Goal: Task Accomplishment & Management: Use online tool/utility

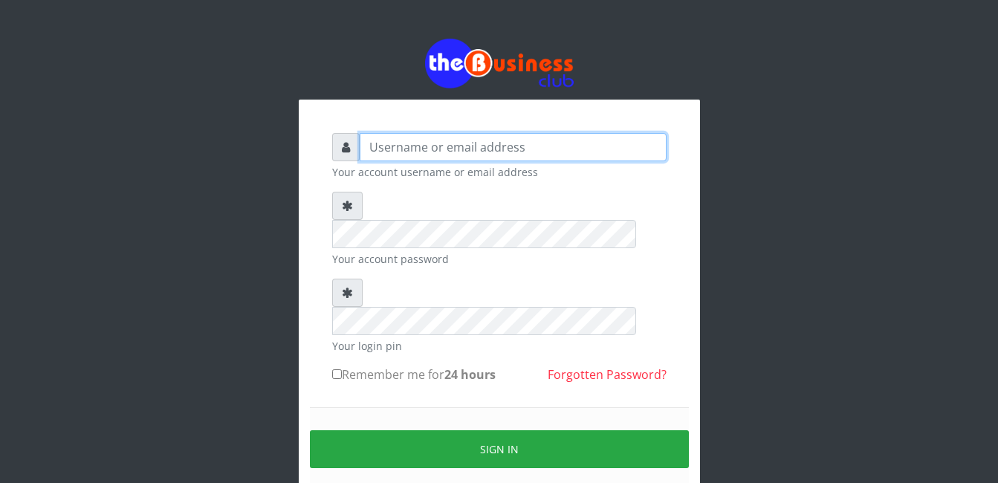
type input "adejimifunmilola829@gmail.com"
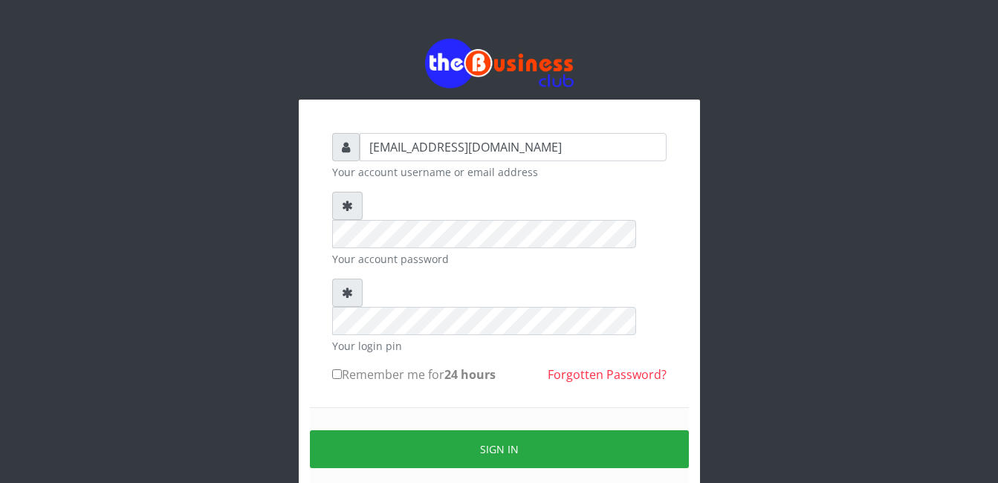
click at [339, 365] on label "Remember me for 24 hours" at bounding box center [413, 374] width 163 height 18
click at [339, 369] on input "Remember me for 24 hours" at bounding box center [337, 374] width 10 height 10
checkbox input "true"
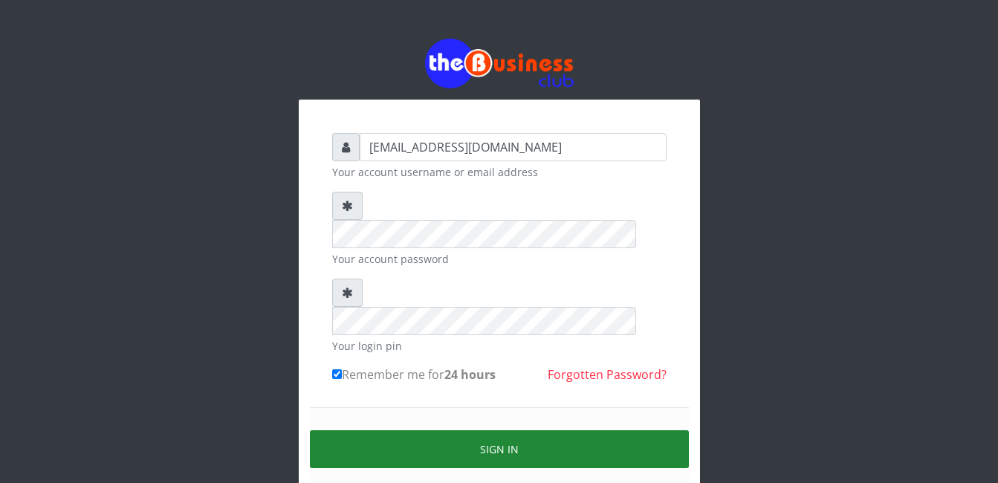
click at [386, 430] on button "Sign in" at bounding box center [499, 449] width 379 height 38
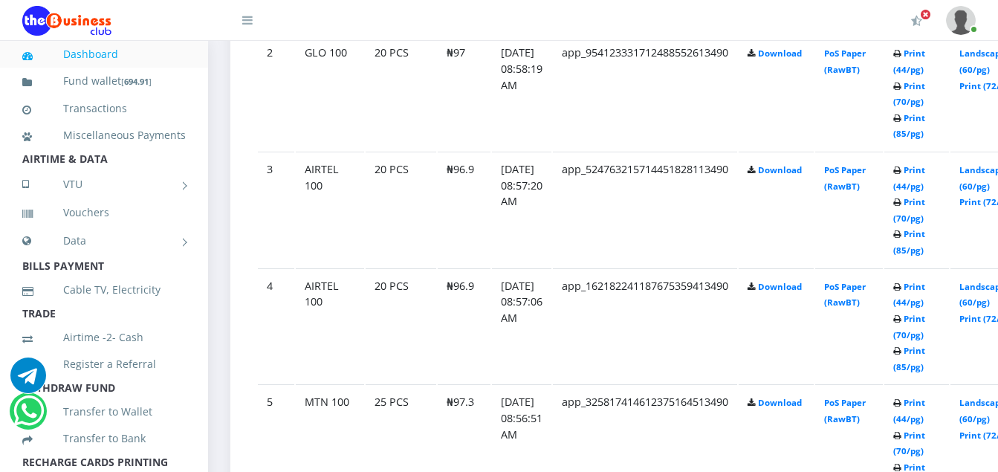
scroll to position [1050, 0]
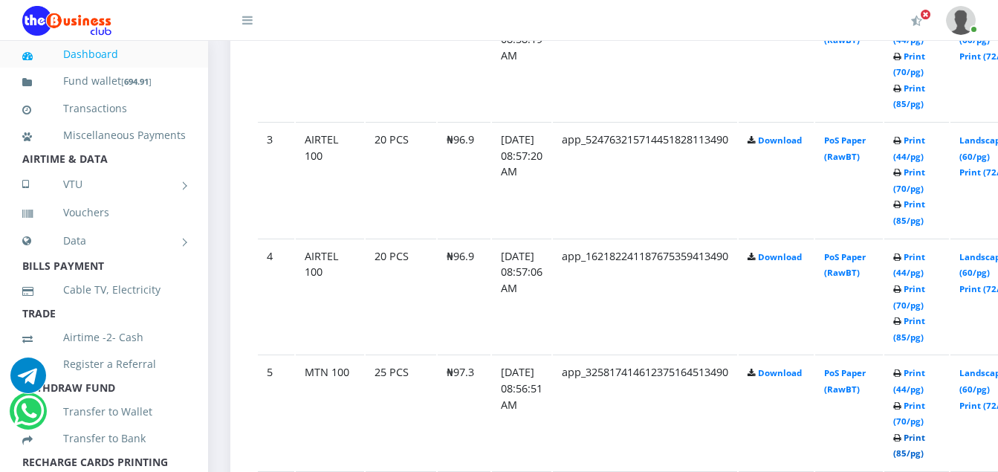
click at [925, 438] on link "Print (85/pg)" at bounding box center [909, 445] width 32 height 27
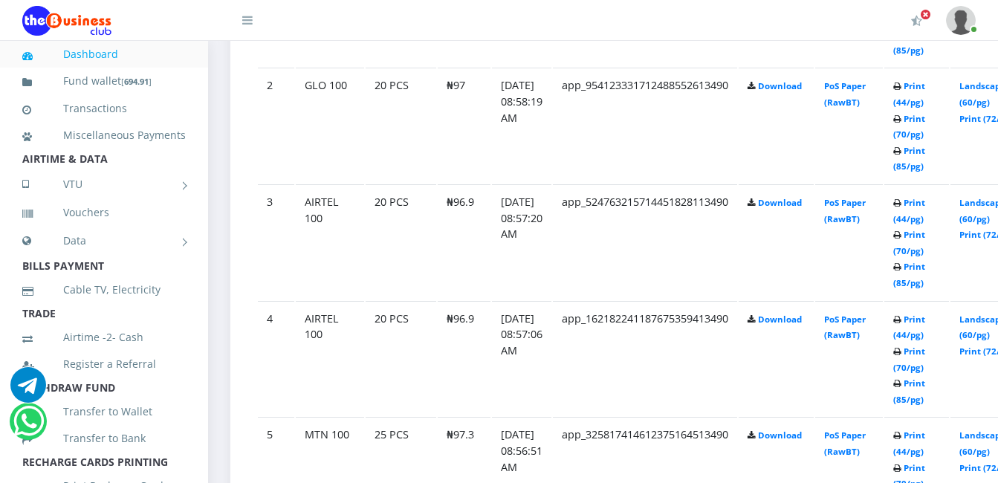
scroll to position [1050, 0]
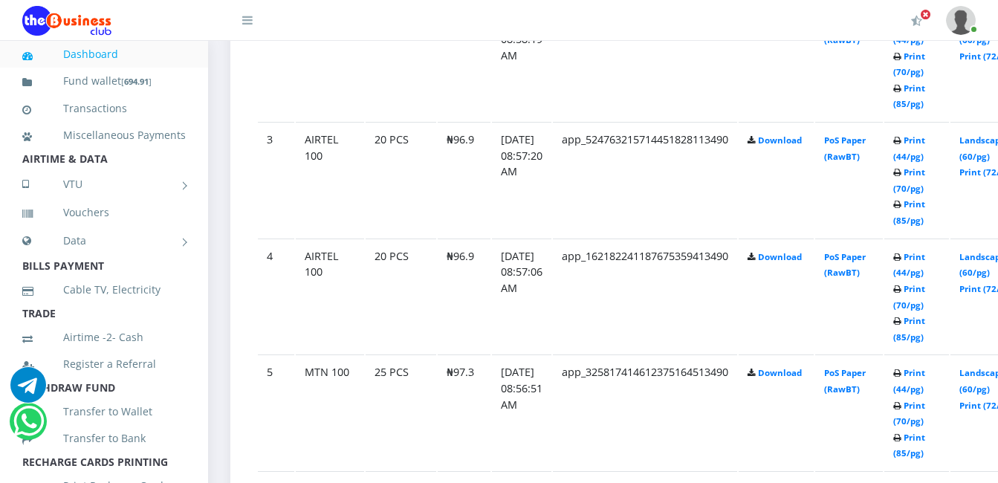
click at [995, 4] on header "My Profile Settings Logout" at bounding box center [499, 20] width 998 height 41
click at [990, 3] on header "My Profile Settings Logout" at bounding box center [499, 20] width 998 height 41
drag, startPoint x: 990, startPoint y: 3, endPoint x: 995, endPoint y: 124, distance: 121.2
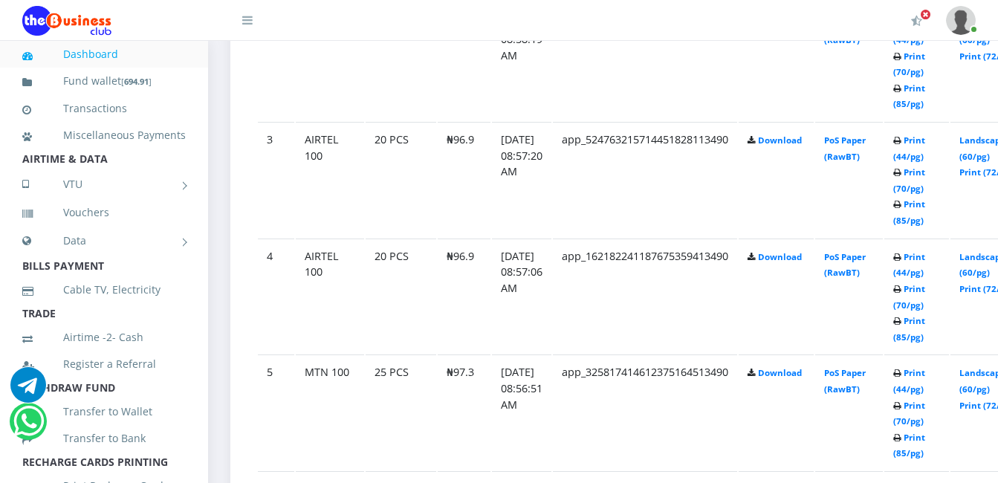
scroll to position [628, 0]
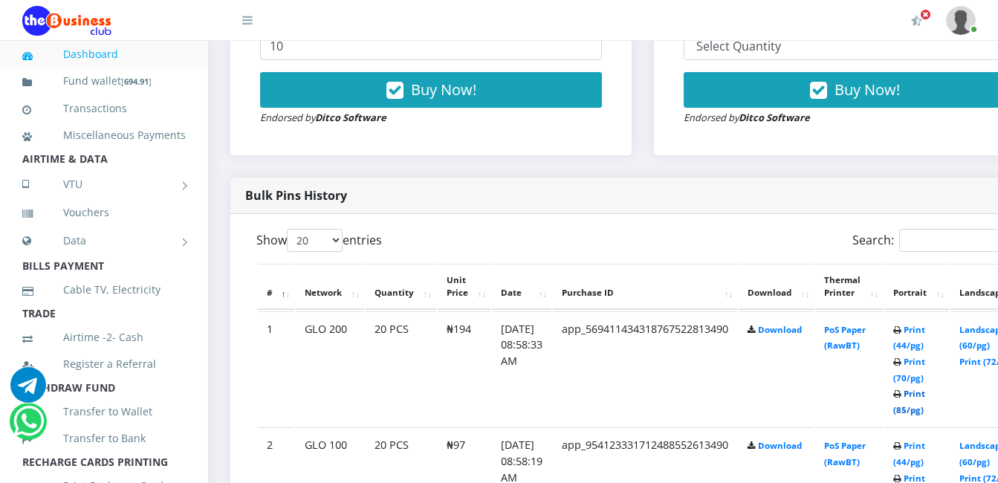
click at [893, 388] on link "Print (85/pg)" at bounding box center [909, 401] width 32 height 27
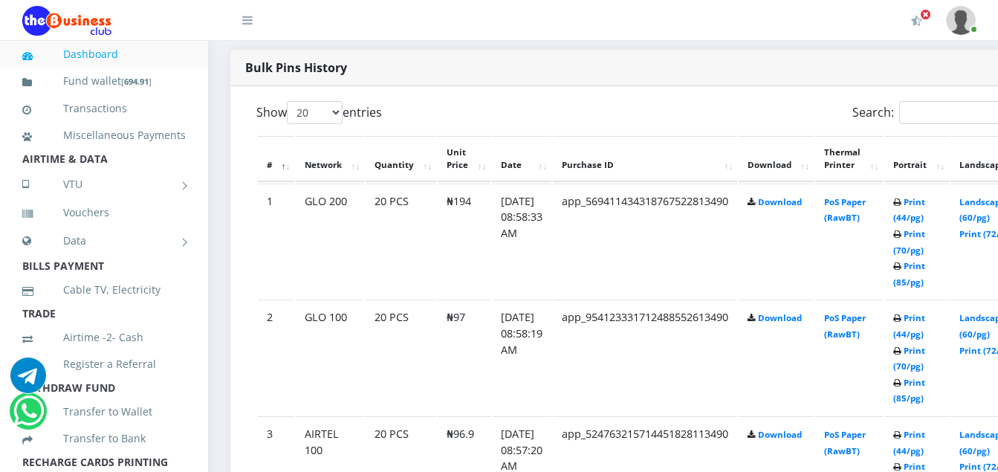
scroll to position [785, 0]
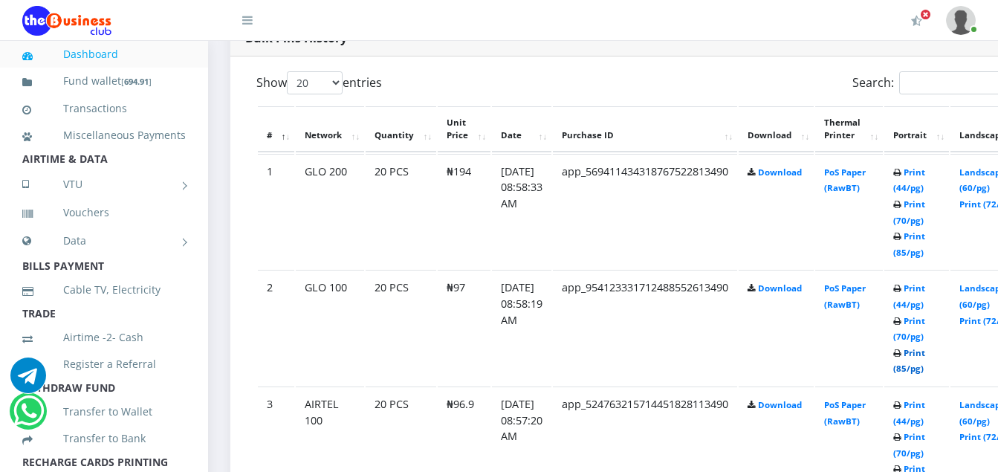
click at [925, 357] on link "Print (85/pg)" at bounding box center [909, 360] width 32 height 27
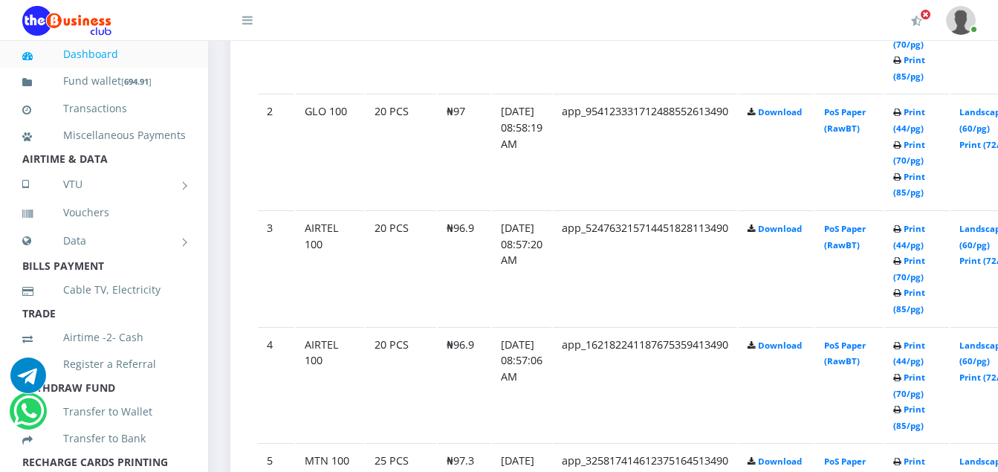
scroll to position [991, 0]
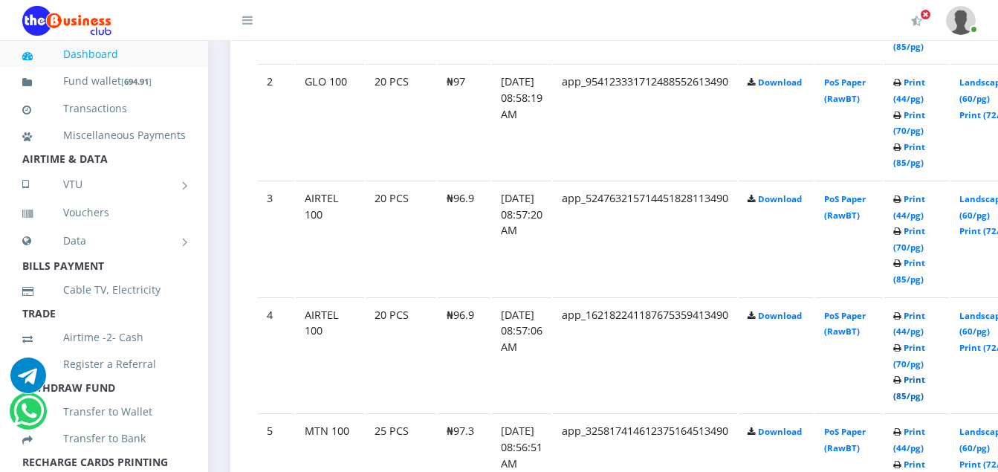
click at [925, 381] on link "Print (85/pg)" at bounding box center [909, 387] width 32 height 27
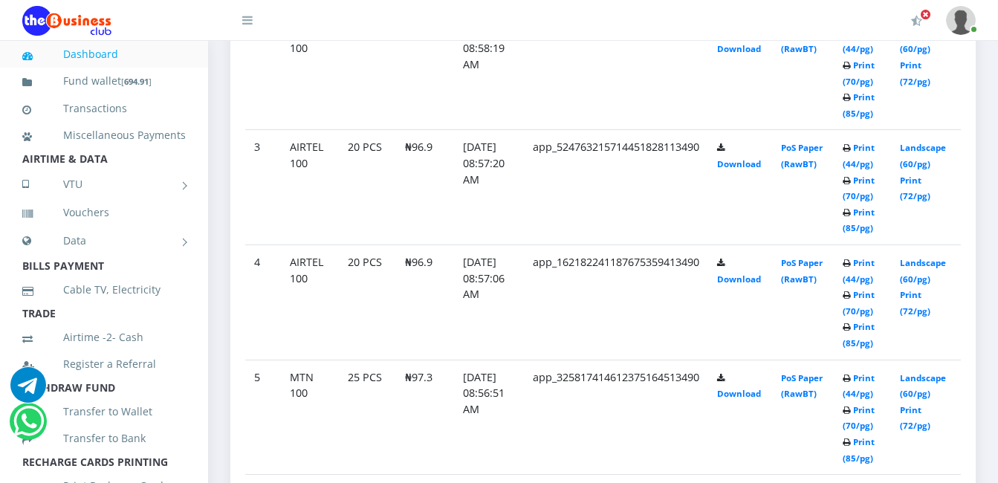
scroll to position [929, 0]
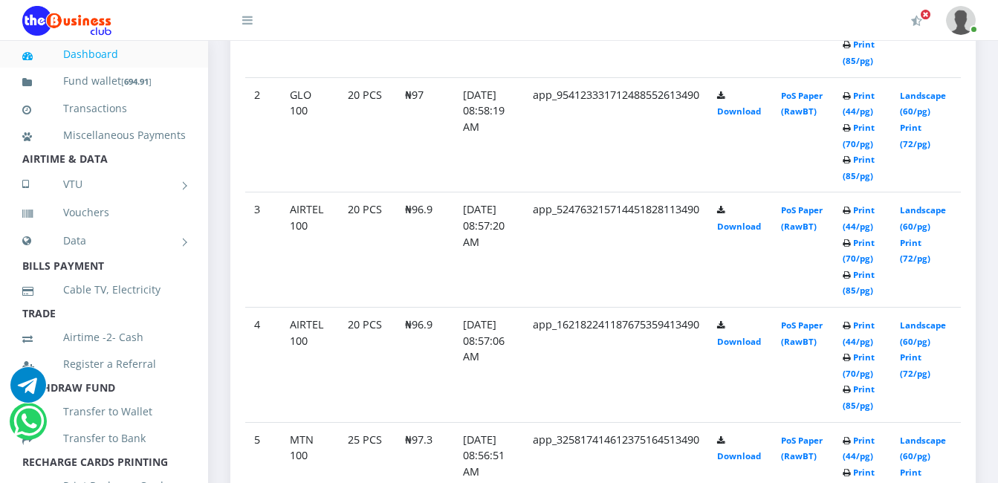
click at [834, 77] on td "PoS Paper (RawBT)" at bounding box center [803, 19] width 62 height 115
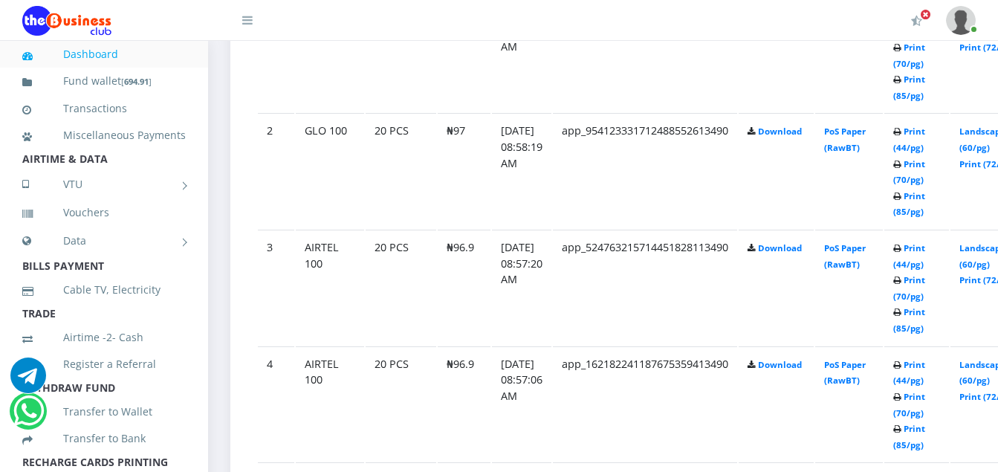
scroll to position [0, 0]
click at [925, 310] on link "Print (85/pg)" at bounding box center [909, 319] width 32 height 27
